Goal: Understand process/instructions: Learn how to perform a task or action

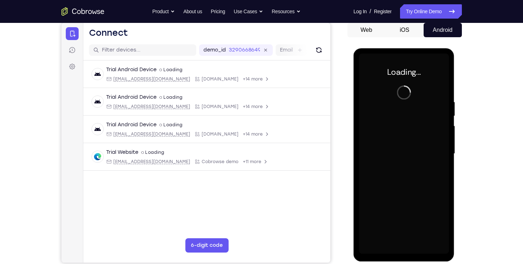
scroll to position [70, 0]
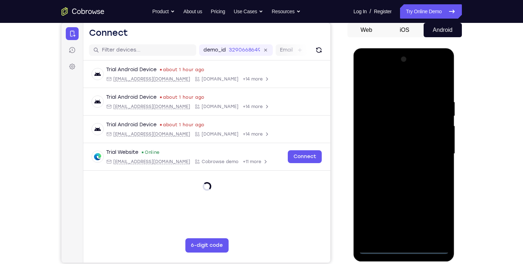
click at [406, 251] on div at bounding box center [404, 154] width 90 height 200
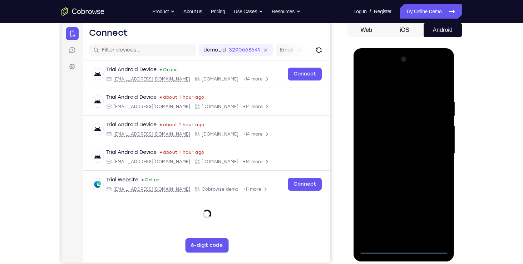
click at [439, 214] on div at bounding box center [404, 154] width 90 height 200
click at [371, 72] on div at bounding box center [404, 154] width 90 height 200
drag, startPoint x: 376, startPoint y: 132, endPoint x: 583, endPoint y: 61, distance: 218.4
click at [376, 132] on div at bounding box center [404, 154] width 90 height 200
click at [397, 153] on div at bounding box center [404, 154] width 90 height 200
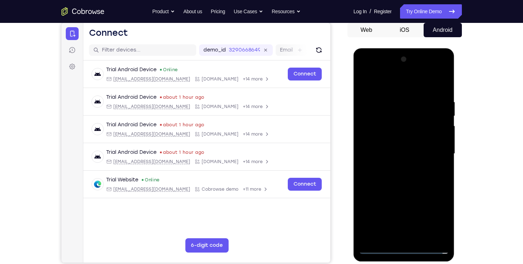
click at [393, 148] on div at bounding box center [404, 154] width 90 height 200
click at [400, 163] on div at bounding box center [404, 154] width 90 height 200
drag, startPoint x: 413, startPoint y: 205, endPoint x: 408, endPoint y: 151, distance: 54.2
click at [408, 151] on div at bounding box center [404, 154] width 90 height 200
click at [404, 234] on div at bounding box center [404, 154] width 90 height 200
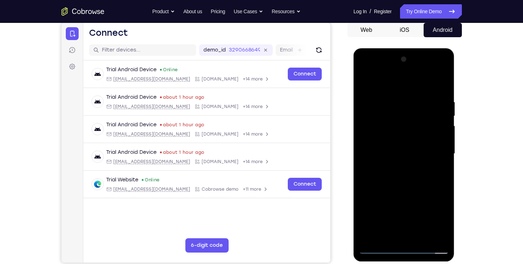
click at [378, 166] on div at bounding box center [404, 154] width 90 height 200
click at [373, 124] on div at bounding box center [404, 154] width 90 height 200
click at [371, 120] on div at bounding box center [404, 154] width 90 height 200
click at [429, 88] on div at bounding box center [404, 154] width 90 height 200
click at [367, 80] on div at bounding box center [404, 154] width 90 height 200
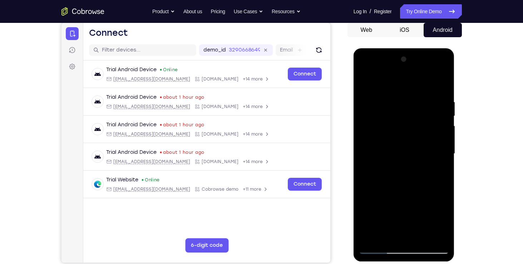
click at [377, 193] on div at bounding box center [404, 154] width 90 height 200
click at [379, 178] on div at bounding box center [404, 154] width 90 height 200
click at [426, 113] on div at bounding box center [404, 154] width 90 height 200
click at [375, 250] on div at bounding box center [404, 154] width 90 height 200
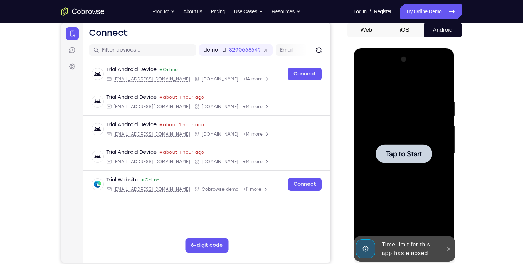
click at [393, 217] on div at bounding box center [404, 154] width 90 height 200
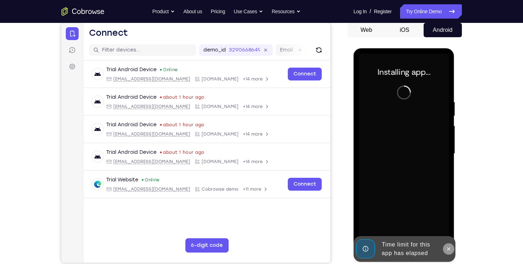
click at [450, 248] on icon at bounding box center [449, 249] width 6 height 6
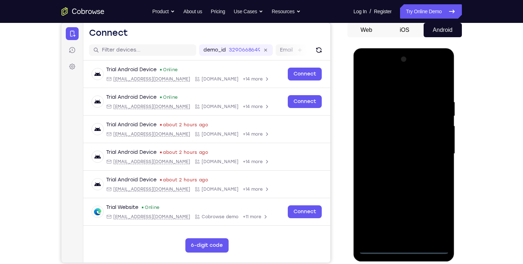
click at [406, 250] on div at bounding box center [404, 154] width 90 height 200
click at [431, 220] on div at bounding box center [404, 154] width 90 height 200
click at [381, 73] on div at bounding box center [404, 154] width 90 height 200
click at [431, 149] on div at bounding box center [404, 154] width 90 height 200
click at [400, 167] on div at bounding box center [404, 154] width 90 height 200
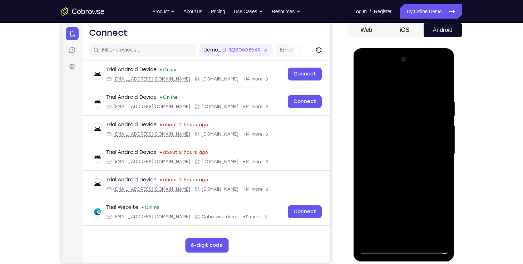
click at [385, 145] on div at bounding box center [404, 154] width 90 height 200
click at [386, 138] on div at bounding box center [404, 154] width 90 height 200
click at [405, 153] on div at bounding box center [404, 154] width 90 height 200
click at [418, 184] on div at bounding box center [404, 154] width 90 height 200
drag, startPoint x: 415, startPoint y: 84, endPoint x: 413, endPoint y: 69, distance: 14.8
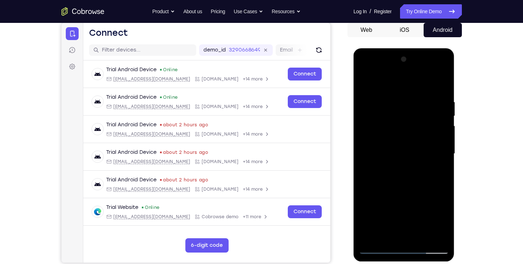
click at [413, 69] on div at bounding box center [404, 154] width 90 height 200
click at [371, 211] on div at bounding box center [404, 154] width 90 height 200
click at [391, 89] on div at bounding box center [404, 154] width 90 height 200
drag, startPoint x: 438, startPoint y: 140, endPoint x: 390, endPoint y: 136, distance: 48.9
click at [390, 136] on div at bounding box center [404, 154] width 90 height 200
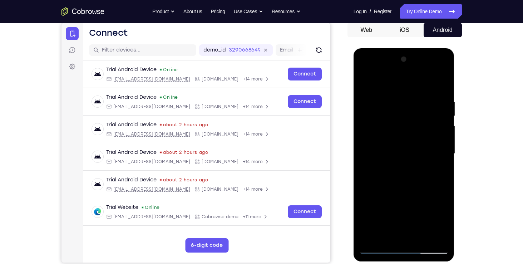
click at [435, 145] on div at bounding box center [404, 154] width 90 height 200
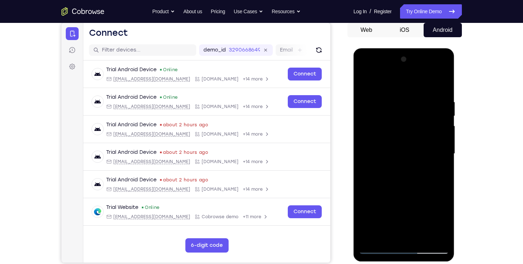
click at [435, 145] on div at bounding box center [404, 154] width 90 height 200
click at [432, 238] on div at bounding box center [404, 154] width 90 height 200
click at [441, 182] on div at bounding box center [404, 154] width 90 height 200
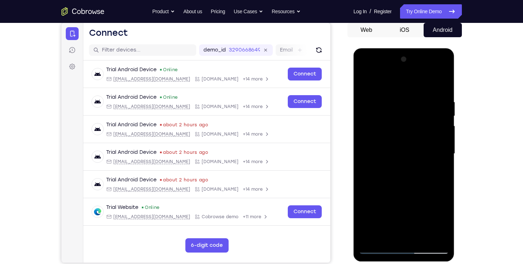
click at [439, 178] on div at bounding box center [404, 154] width 90 height 200
drag, startPoint x: 438, startPoint y: 177, endPoint x: 378, endPoint y: 170, distance: 60.9
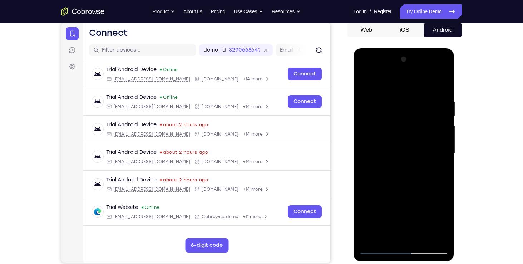
click at [378, 170] on div at bounding box center [404, 154] width 90 height 200
click at [431, 172] on div at bounding box center [404, 154] width 90 height 200
click at [427, 161] on div at bounding box center [404, 154] width 90 height 200
click at [431, 153] on div at bounding box center [404, 154] width 90 height 200
click at [380, 247] on div at bounding box center [404, 154] width 90 height 200
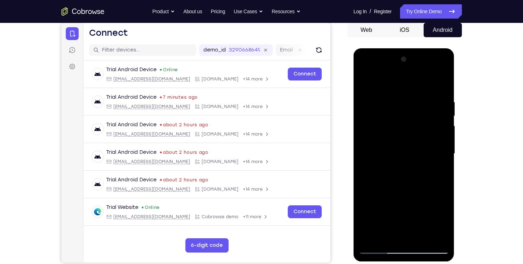
drag, startPoint x: 408, startPoint y: 148, endPoint x: 413, endPoint y: 97, distance: 51.4
click at [413, 97] on div at bounding box center [404, 154] width 90 height 200
click at [443, 80] on div at bounding box center [404, 154] width 90 height 200
drag, startPoint x: 431, startPoint y: 103, endPoint x: 420, endPoint y: 176, distance: 74.2
click at [420, 176] on div at bounding box center [404, 154] width 90 height 200
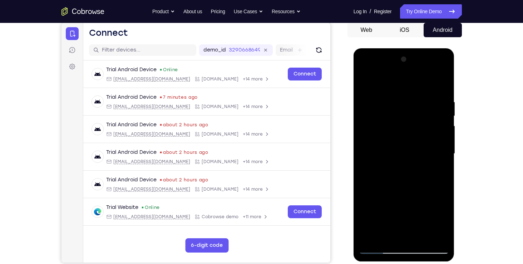
click at [421, 237] on div at bounding box center [404, 154] width 90 height 200
click at [406, 192] on div at bounding box center [404, 154] width 90 height 200
click at [377, 250] on div at bounding box center [404, 154] width 90 height 200
click at [439, 236] on div at bounding box center [404, 154] width 90 height 200
click at [383, 194] on div at bounding box center [404, 154] width 90 height 200
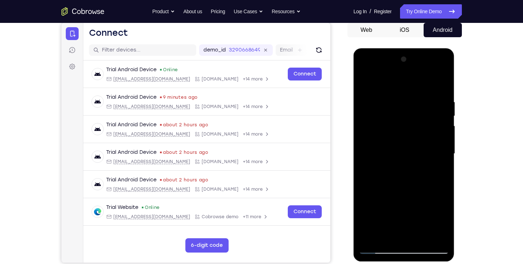
click at [378, 250] on div at bounding box center [404, 154] width 90 height 200
click at [386, 179] on div at bounding box center [404, 154] width 90 height 200
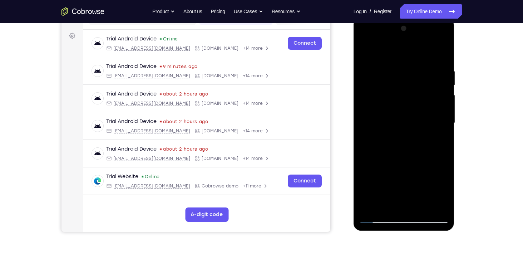
click at [444, 131] on div at bounding box center [404, 123] width 90 height 200
click at [366, 134] on div at bounding box center [404, 123] width 90 height 200
click at [446, 140] on div at bounding box center [404, 123] width 90 height 200
click at [445, 131] on div at bounding box center [404, 123] width 90 height 200
click at [445, 142] on div at bounding box center [404, 123] width 90 height 200
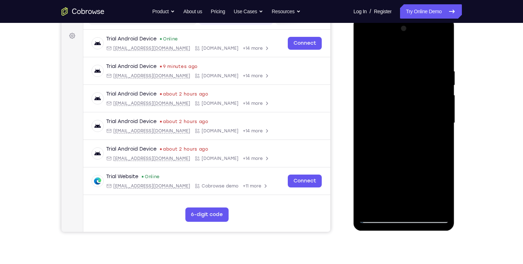
click at [445, 142] on div at bounding box center [404, 123] width 90 height 200
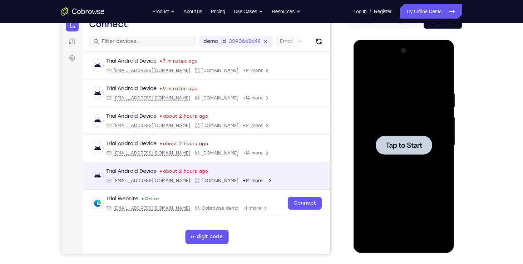
scroll to position [0, 0]
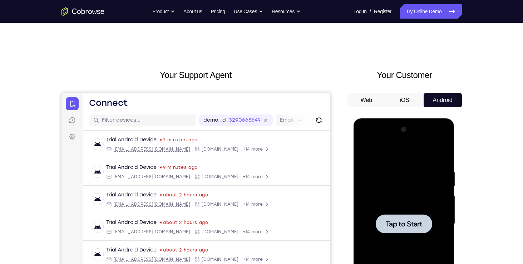
click at [295, 102] on header "Open main menu Connect" at bounding box center [206, 101] width 247 height 17
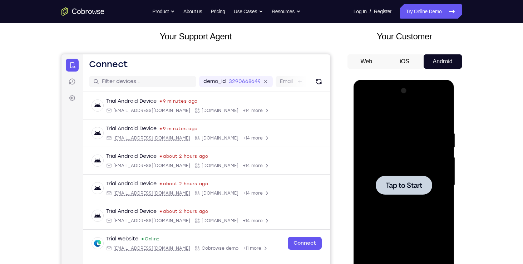
click at [404, 204] on div at bounding box center [404, 185] width 90 height 200
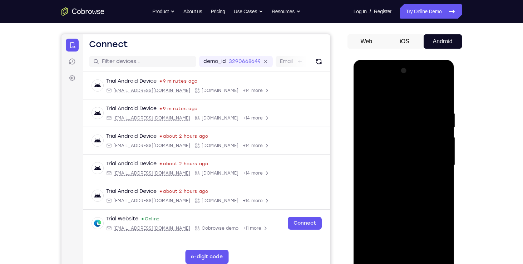
scroll to position [61, 0]
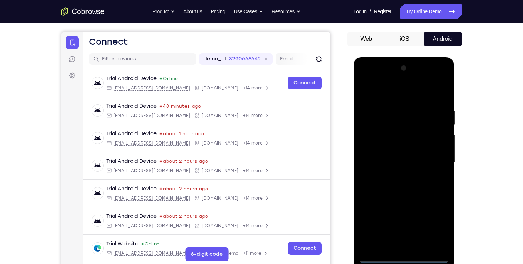
click at [406, 259] on div at bounding box center [404, 163] width 90 height 200
click at [434, 229] on div at bounding box center [404, 163] width 90 height 200
click at [372, 75] on div at bounding box center [404, 163] width 90 height 200
click at [432, 160] on div at bounding box center [404, 163] width 90 height 200
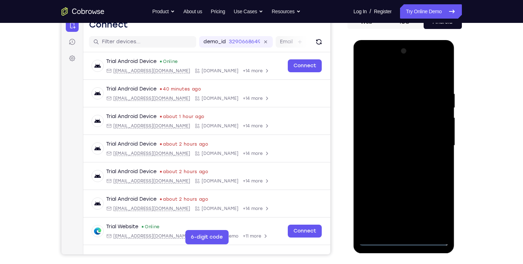
scroll to position [79, 0]
click at [397, 160] on div at bounding box center [404, 145] width 90 height 200
click at [384, 140] on div at bounding box center [404, 145] width 90 height 200
click at [387, 132] on div at bounding box center [404, 145] width 90 height 200
click at [388, 145] on div at bounding box center [404, 145] width 90 height 200
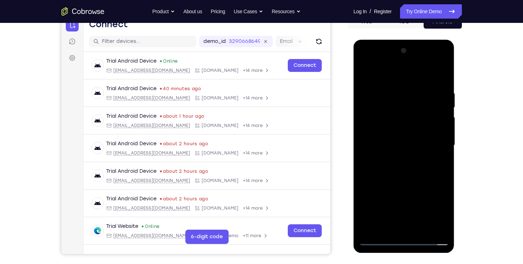
click at [388, 165] on div at bounding box center [404, 145] width 90 height 200
click at [442, 83] on div at bounding box center [404, 145] width 90 height 200
click at [396, 88] on div at bounding box center [404, 145] width 90 height 200
drag, startPoint x: 398, startPoint y: 78, endPoint x: 398, endPoint y: 69, distance: 8.9
click at [398, 69] on div at bounding box center [404, 145] width 90 height 200
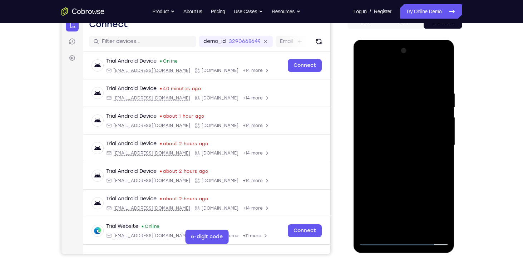
click at [440, 143] on div at bounding box center [404, 145] width 90 height 200
drag, startPoint x: 440, startPoint y: 143, endPoint x: 417, endPoint y: 144, distance: 22.5
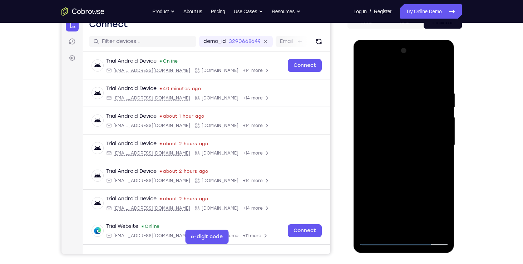
click at [417, 144] on div at bounding box center [404, 145] width 90 height 200
click at [433, 147] on div at bounding box center [404, 145] width 90 height 200
click at [438, 157] on div at bounding box center [404, 145] width 90 height 200
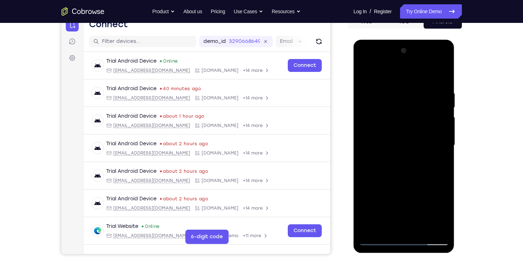
click at [438, 157] on div at bounding box center [404, 145] width 90 height 200
drag, startPoint x: 438, startPoint y: 157, endPoint x: 397, endPoint y: 156, distance: 40.8
click at [397, 156] on div at bounding box center [404, 145] width 90 height 200
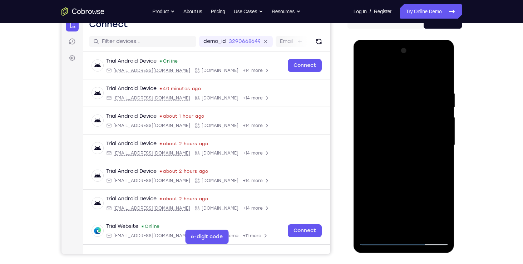
drag, startPoint x: 424, startPoint y: 182, endPoint x: 382, endPoint y: 182, distance: 42.6
click at [382, 182] on div at bounding box center [404, 145] width 90 height 200
click at [380, 239] on div at bounding box center [404, 145] width 90 height 200
click at [374, 227] on div at bounding box center [404, 145] width 90 height 200
click at [416, 225] on div at bounding box center [404, 145] width 90 height 200
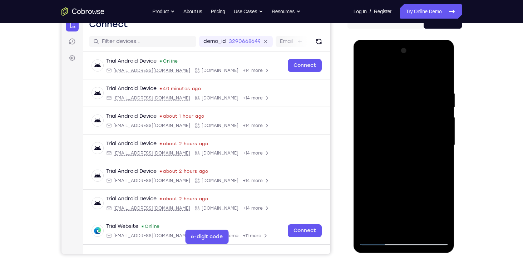
click at [403, 181] on div at bounding box center [404, 145] width 90 height 200
click at [445, 104] on div at bounding box center [404, 145] width 90 height 200
